Goal: Information Seeking & Learning: Understand process/instructions

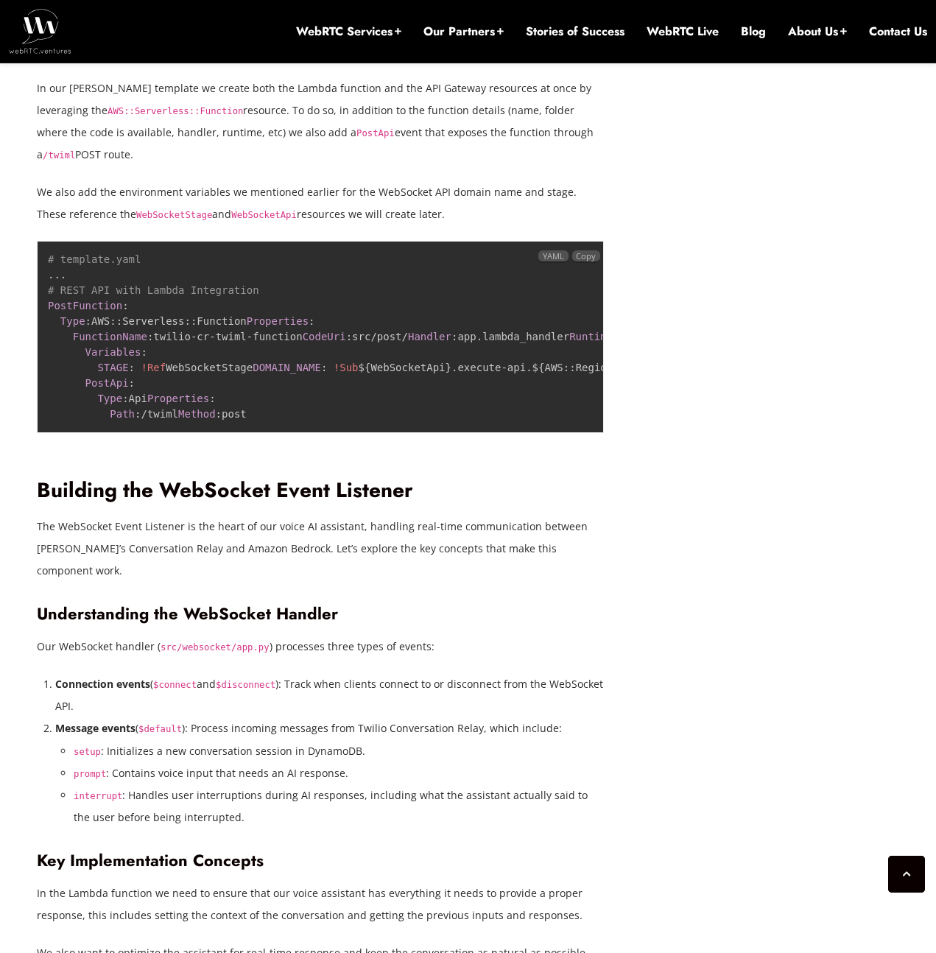
click at [508, 420] on code "# template.yaml ... # REST API with Lambda Integration PostFunction : Type : AW…" at bounding box center [402, 336] width 708 height 166
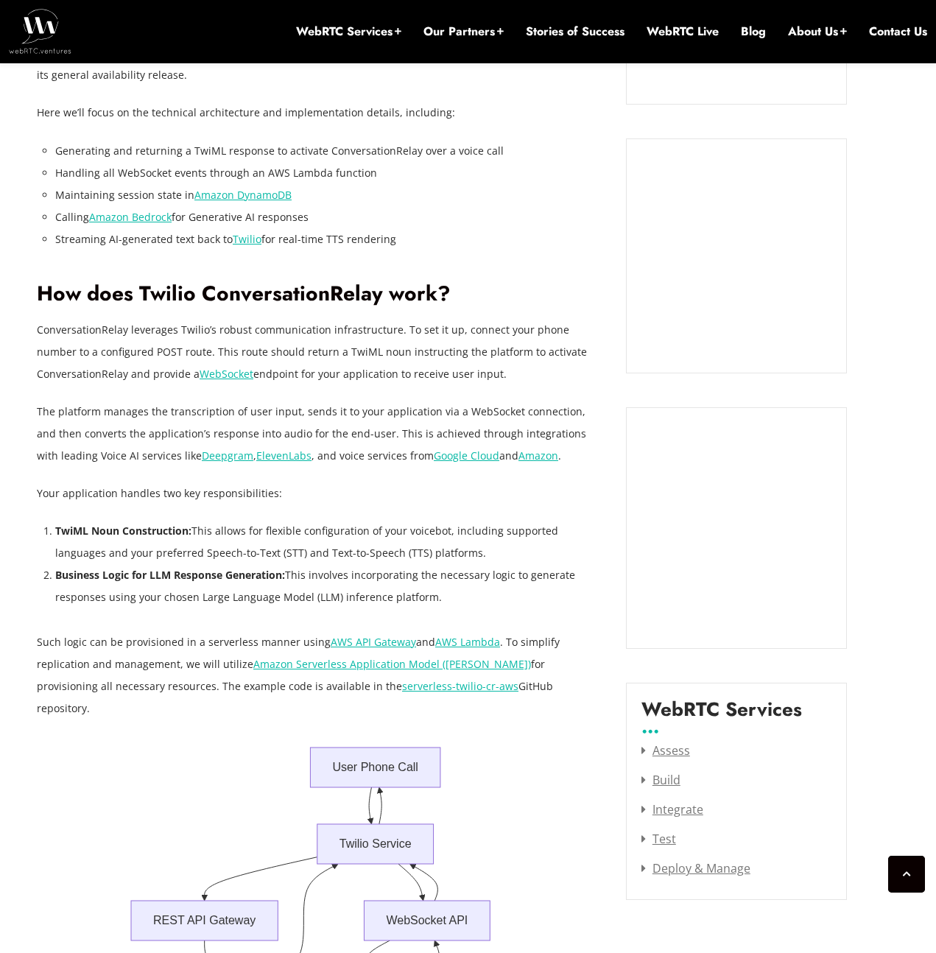
scroll to position [1375, 0]
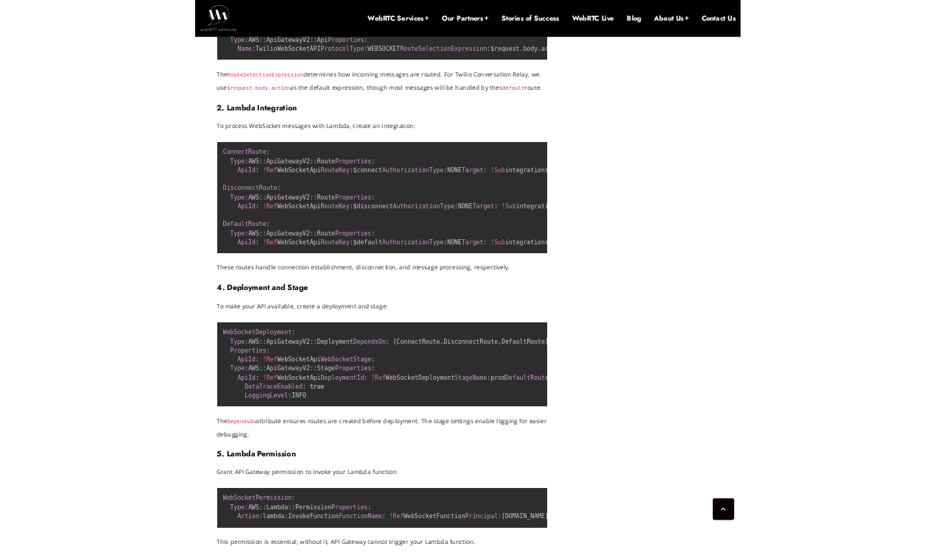
scroll to position [7220, 0]
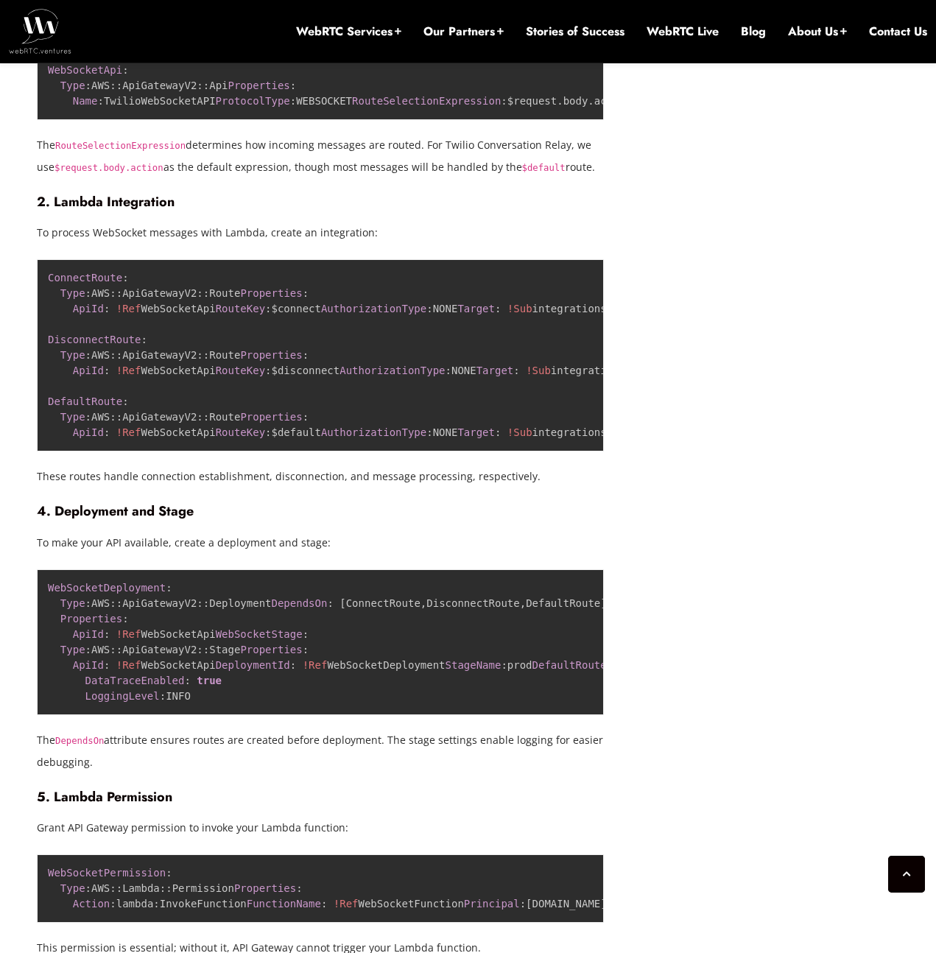
copy code "connection_id"
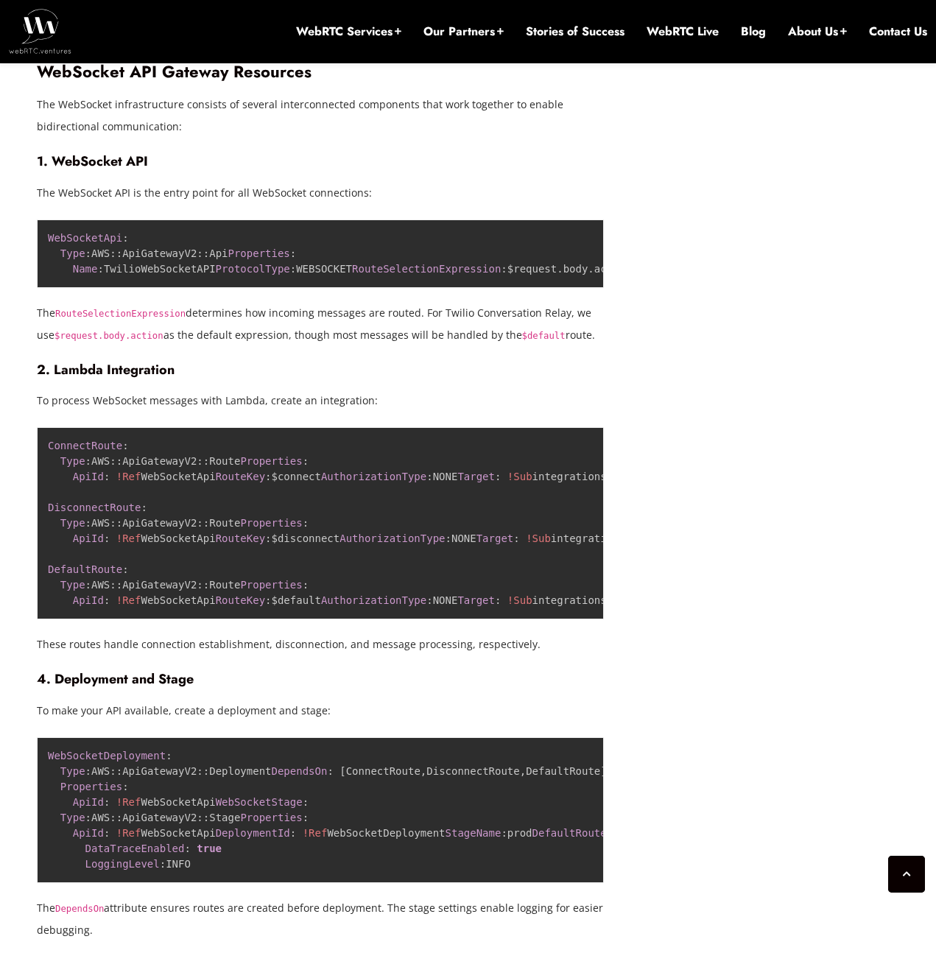
scroll to position [7068, 0]
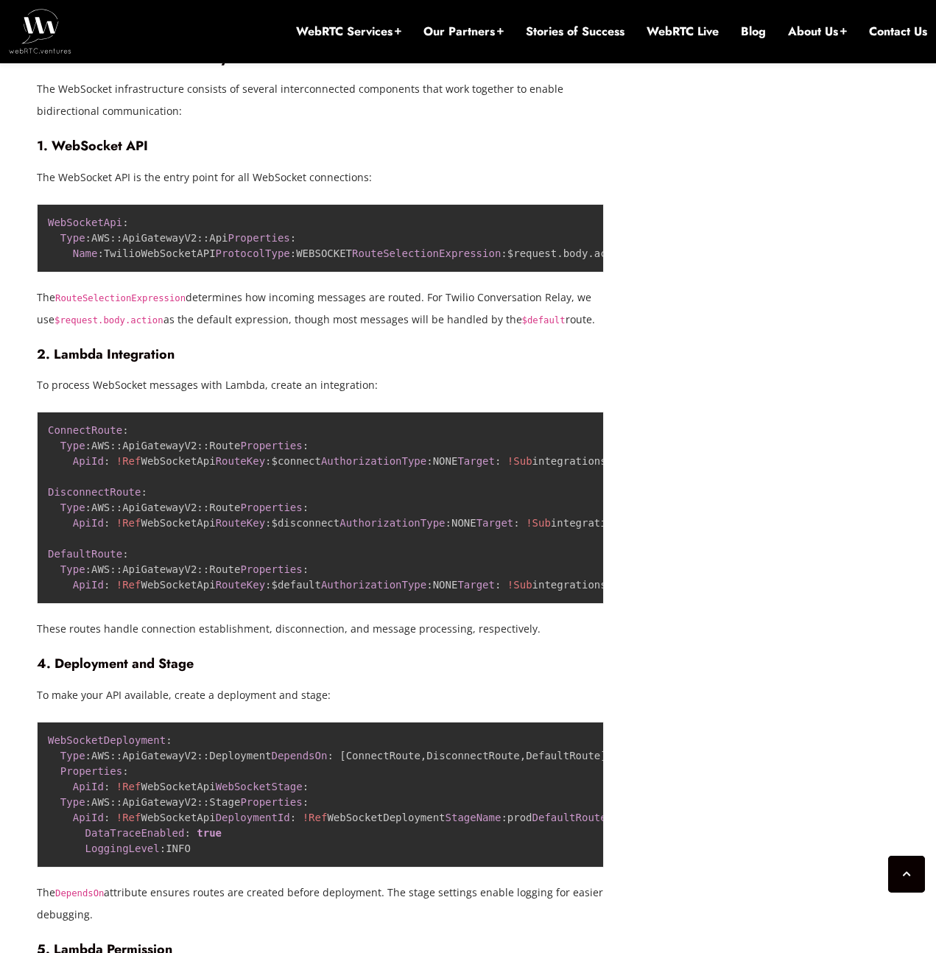
copy span "BedrockModelId"
drag, startPoint x: 277, startPoint y: 492, endPoint x: 130, endPoint y: 492, distance: 147.3
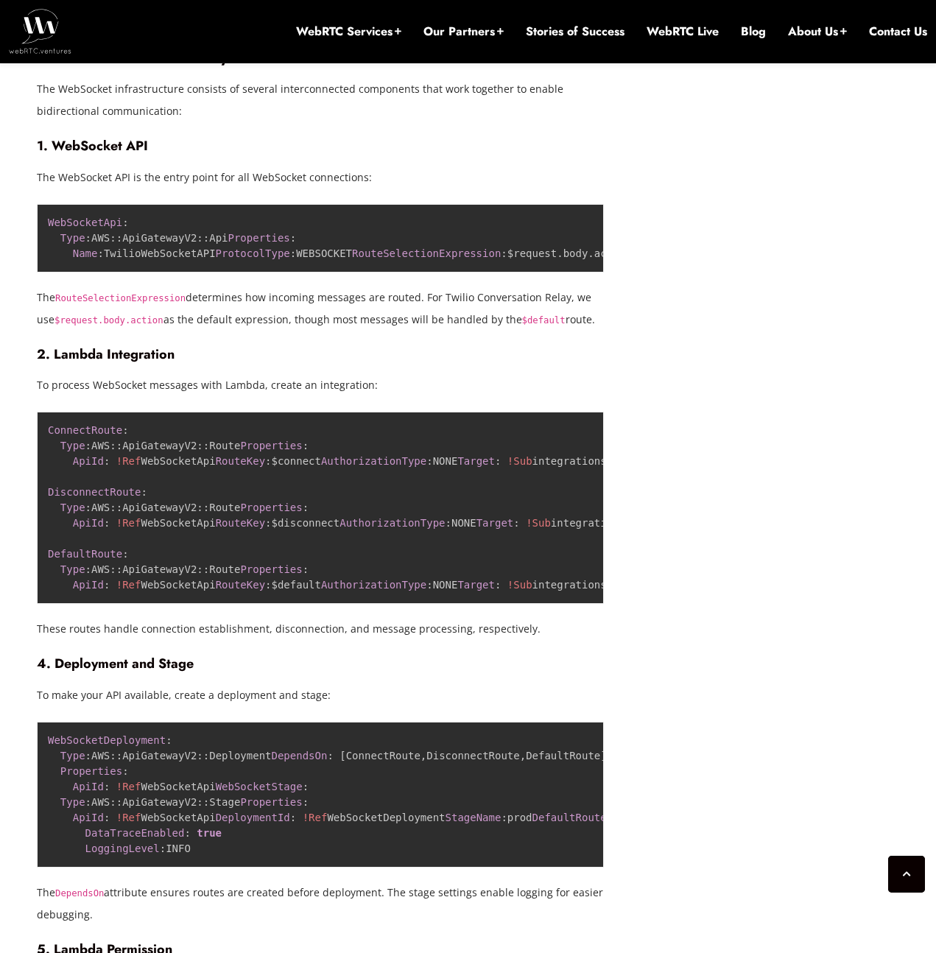
drag, startPoint x: 127, startPoint y: 494, endPoint x: 257, endPoint y: 495, distance: 129.6
copy code "amazon.nova - pro - v1 : 0"
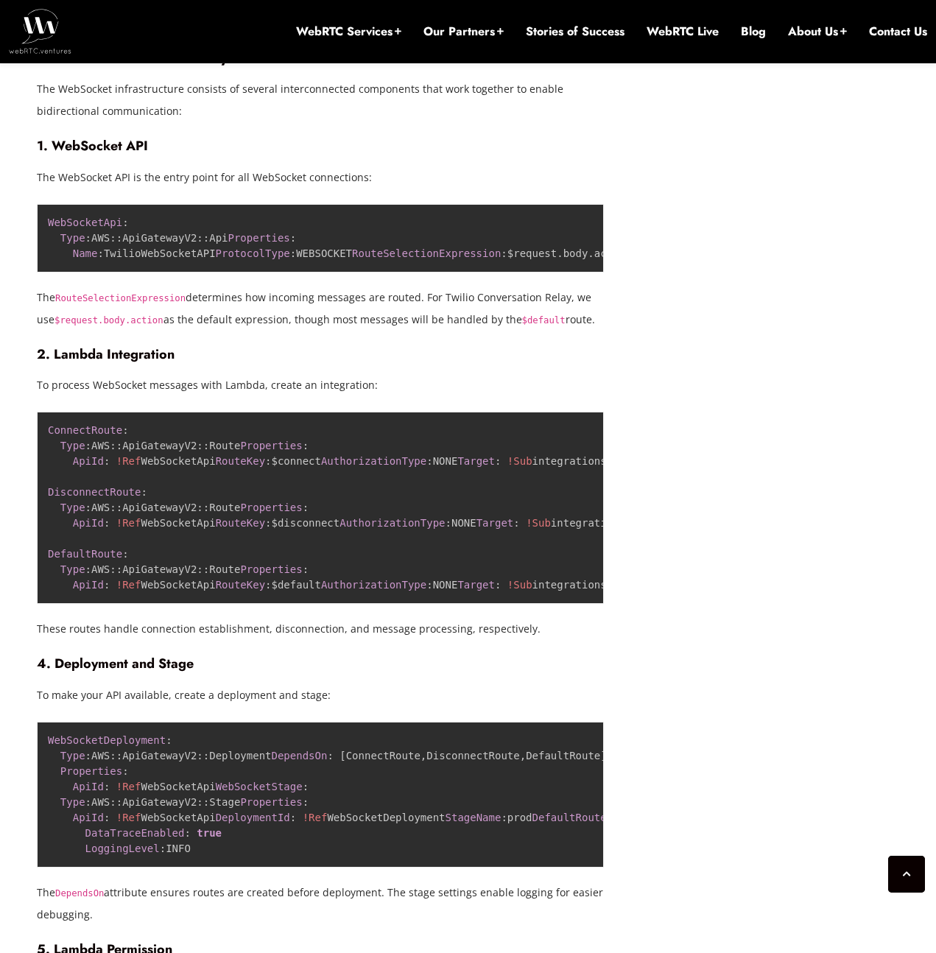
drag, startPoint x: 304, startPoint y: 506, endPoint x: 44, endPoint y: 431, distance: 270.7
copy code "... Parameters : BedrockModelId : Type : String Default : amazon.nova - pro - v…"
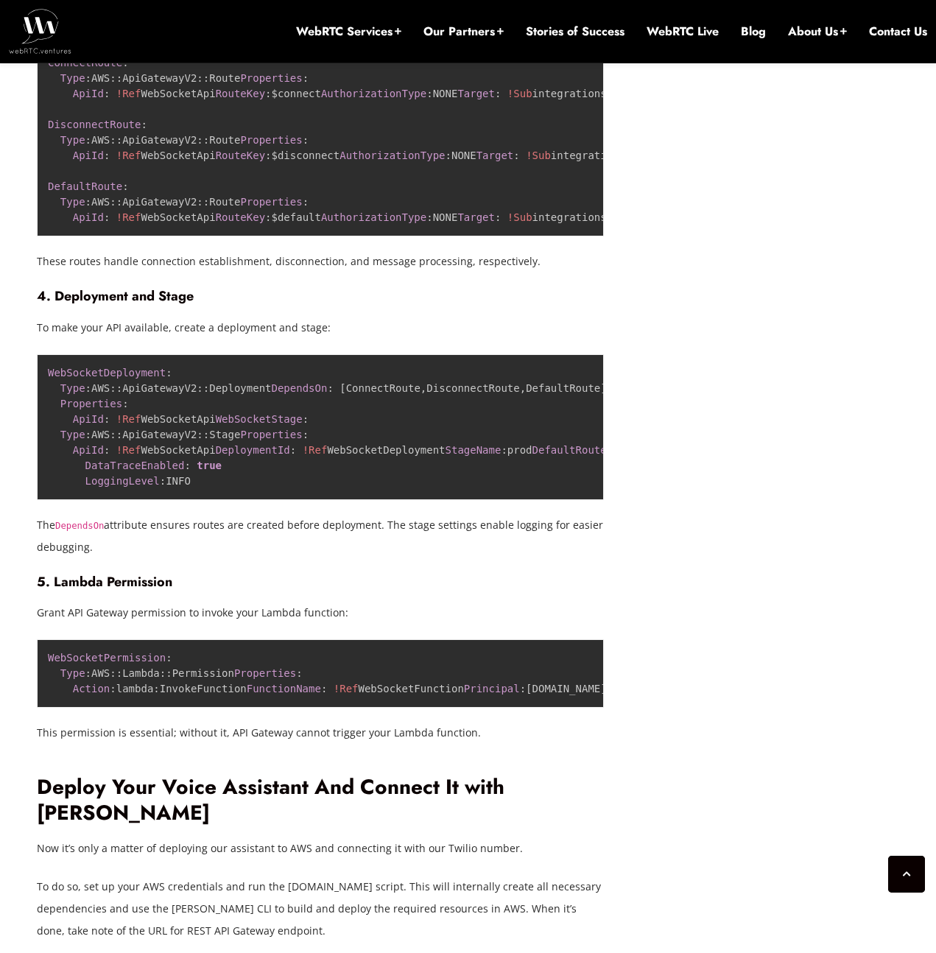
scroll to position [7283, 0]
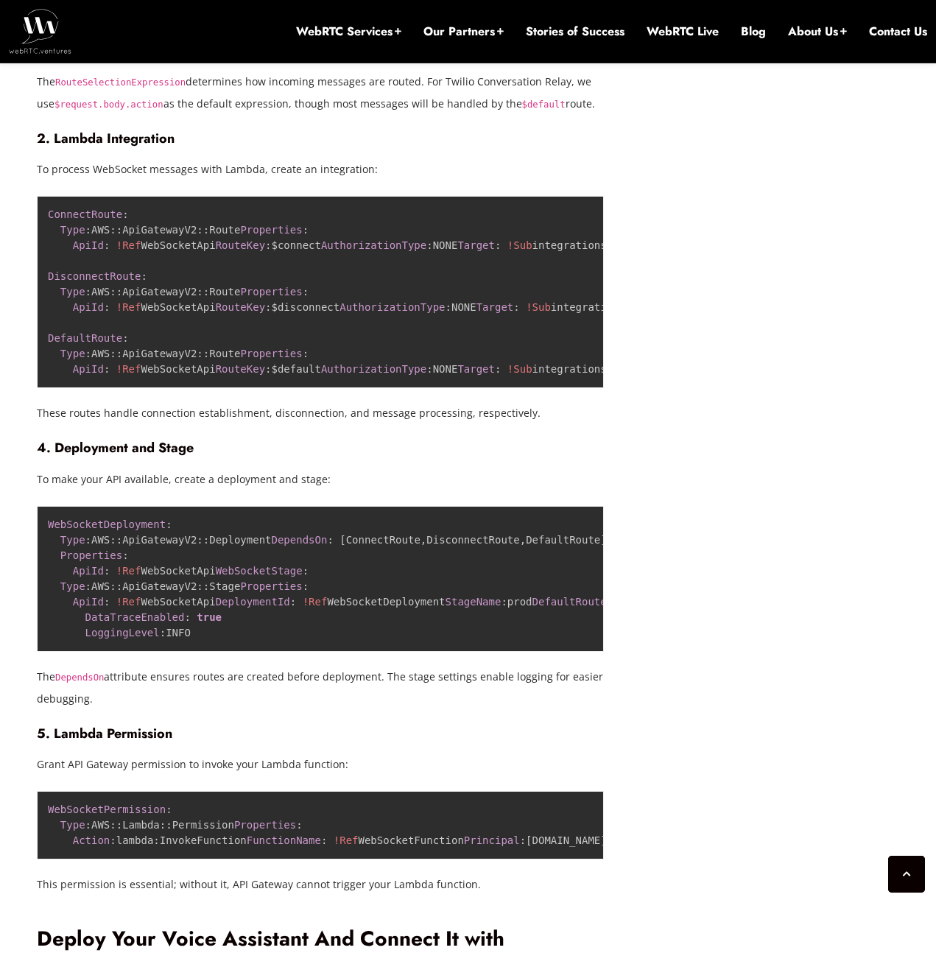
drag, startPoint x: 266, startPoint y: 274, endPoint x: 122, endPoint y: 276, distance: 143.7
copy code "amazon.nova - pro - v1 : 0"
